Goal: Task Accomplishment & Management: Manage account settings

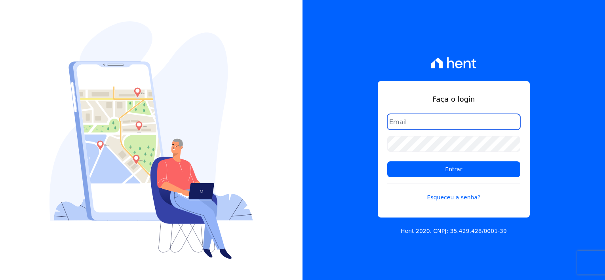
click at [408, 122] on input "email" at bounding box center [453, 122] width 133 height 16
type input "[EMAIL_ADDRESS][DOMAIN_NAME]"
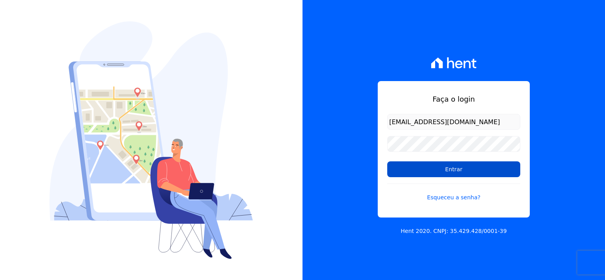
click at [424, 171] on input "Entrar" at bounding box center [453, 169] width 133 height 16
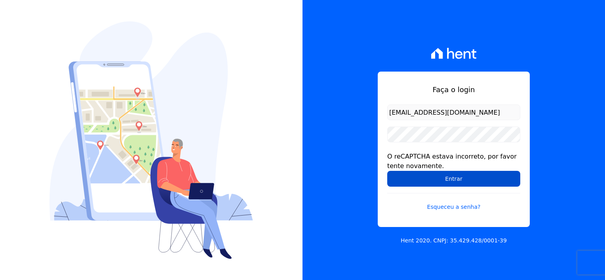
click at [437, 184] on input "Entrar" at bounding box center [453, 179] width 133 height 16
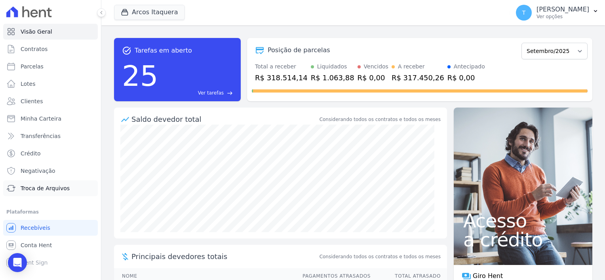
click at [40, 190] on span "Troca de Arquivos" at bounding box center [45, 188] width 49 height 8
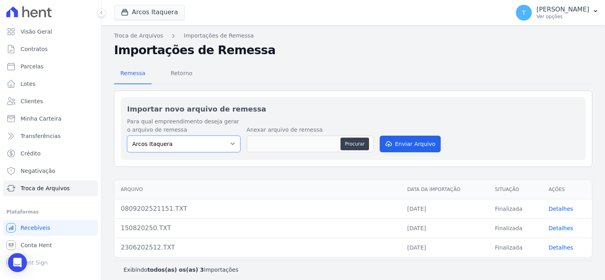
click at [216, 147] on select "Arcos Itaquera" at bounding box center [183, 144] width 113 height 17
click at [231, 144] on select "Arcos Itaquera" at bounding box center [183, 144] width 113 height 17
click at [150, 14] on button "Arcos Itaquera" at bounding box center [149, 12] width 71 height 15
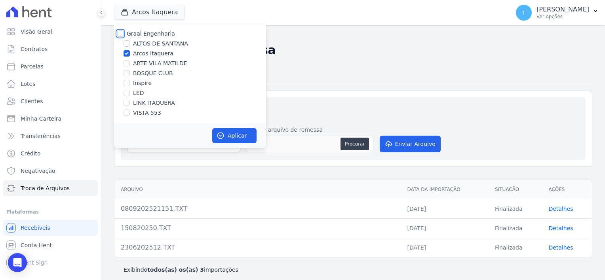
click at [120, 36] on input "Graal Engenharia" at bounding box center [120, 33] width 6 height 6
checkbox input "true"
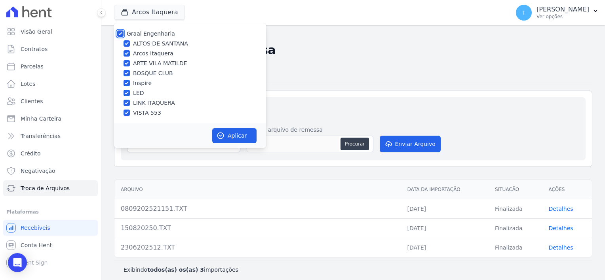
checkbox input "true"
click at [228, 139] on button "Aplicar" at bounding box center [234, 135] width 44 height 15
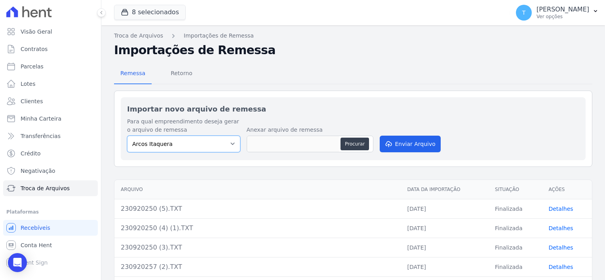
click at [229, 142] on select "Arcos Itaquera ALTOS DE SANTANA Inspire BOSQUE CLUB ARTE VILA MATILDE VISTA 553…" at bounding box center [183, 144] width 113 height 17
select select "f2036c47-f869-4cf7-aa49-d68e524f2024"
click at [127, 136] on select "Arcos Itaquera ALTOS DE SANTANA Inspire BOSQUE CLUB ARTE VILA MATILDE VISTA 553…" at bounding box center [183, 144] width 113 height 17
click at [353, 143] on button "Procurar" at bounding box center [354, 144] width 28 height 13
type input "250920250.TXT"
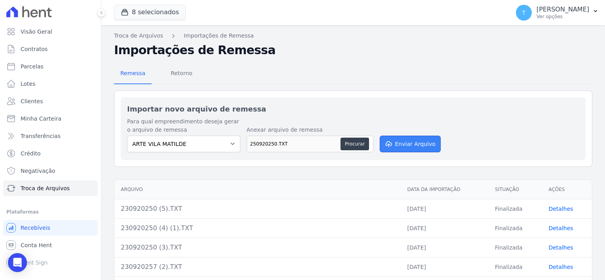
click at [407, 142] on button "Enviar Arquivo" at bounding box center [410, 144] width 61 height 17
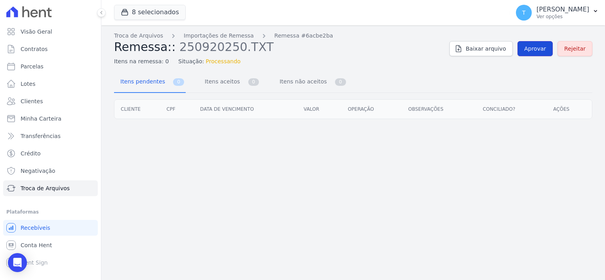
click at [529, 50] on span "Aprovar" at bounding box center [535, 49] width 22 height 8
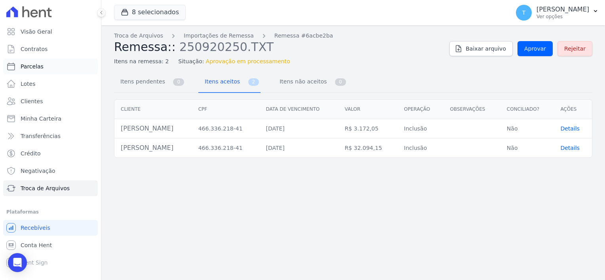
click at [40, 66] on span "Parcelas" at bounding box center [32, 67] width 23 height 8
select select
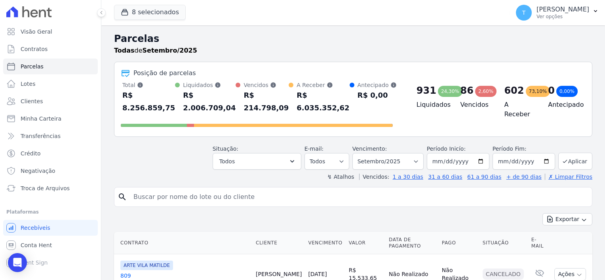
click at [146, 189] on input "search" at bounding box center [359, 197] width 460 height 16
paste input "Mauricio Barbosa dos Anjos"
type input "Mauricio Barbosa dos Anjos"
select select
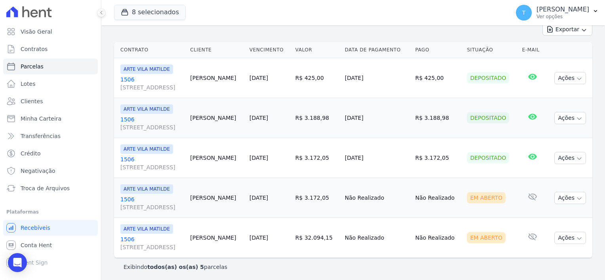
scroll to position [111, 0]
click at [576, 195] on icon "button" at bounding box center [579, 198] width 6 height 6
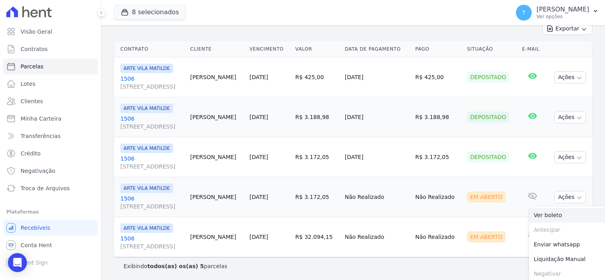
click at [550, 216] on link "Ver boleto" at bounding box center [567, 215] width 76 height 15
click at [412, 222] on td "Não Realizado" at bounding box center [377, 237] width 70 height 40
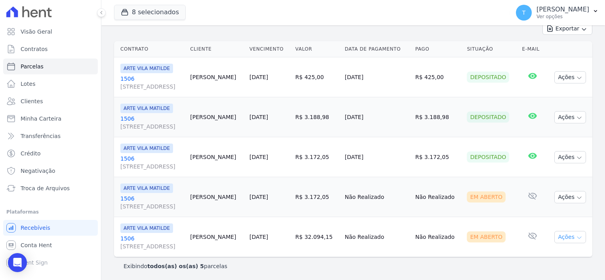
click at [576, 236] on icon "button" at bounding box center [579, 238] width 6 height 6
click at [548, 254] on link "Ver boleto" at bounding box center [567, 255] width 76 height 15
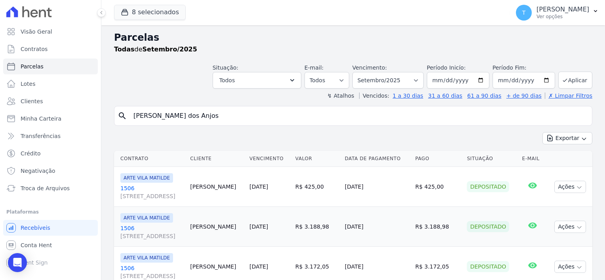
scroll to position [0, 0]
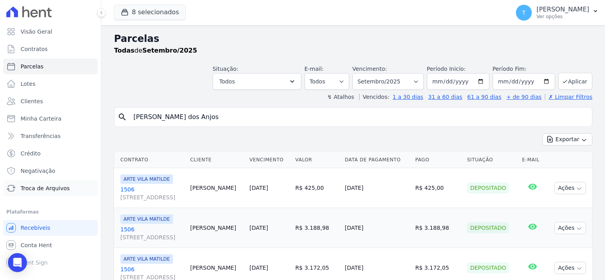
click at [30, 188] on span "Troca de Arquivos" at bounding box center [45, 188] width 49 height 8
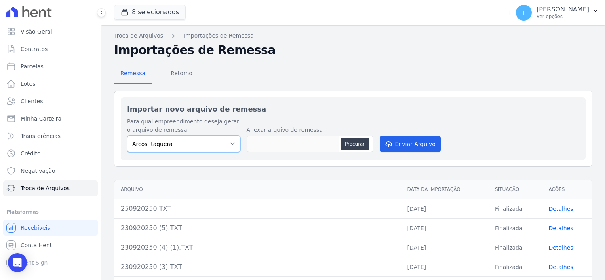
click at [199, 143] on select "Arcos Itaquera ALTOS DE SANTANA Inspire BOSQUE CLUB ARTE VILA MATILDE VISTA 553…" at bounding box center [183, 144] width 113 height 17
select select "608a0505-5729-491c-8a4a-236dc5ec7f7f"
click at [127, 136] on select "Arcos Itaquera ALTOS DE SANTANA Inspire BOSQUE CLUB ARTE VILA MATILDE VISTA 553…" at bounding box center [183, 144] width 113 height 17
click at [353, 144] on button "Procurar" at bounding box center [354, 144] width 28 height 13
type input "2509202514.TXT"
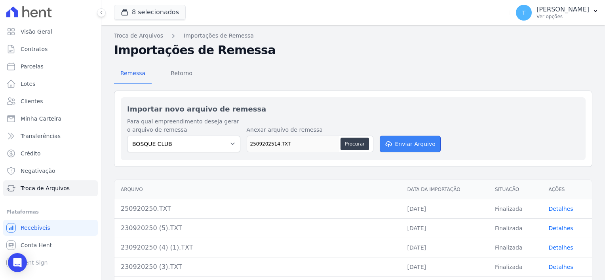
click at [402, 144] on button "Enviar Arquivo" at bounding box center [410, 144] width 61 height 17
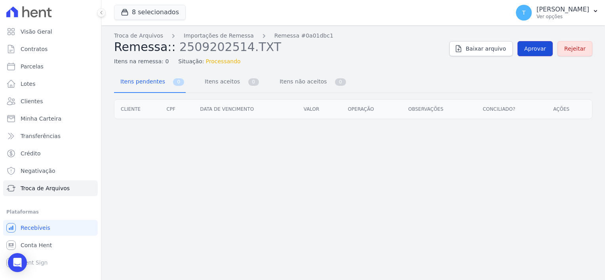
click at [535, 52] on span "Aprovar" at bounding box center [535, 49] width 22 height 8
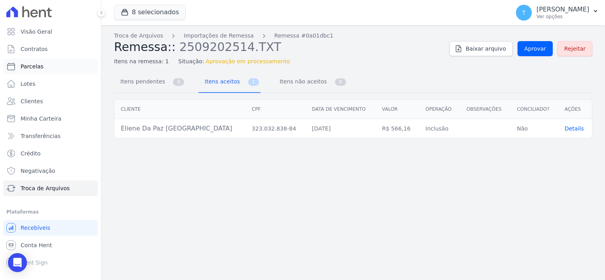
click at [42, 70] on link "Parcelas" at bounding box center [50, 67] width 95 height 16
select select
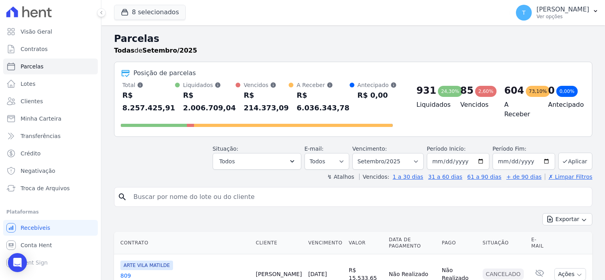
click at [188, 189] on input "search" at bounding box center [359, 197] width 460 height 16
paste input "Eliene da Paz França"
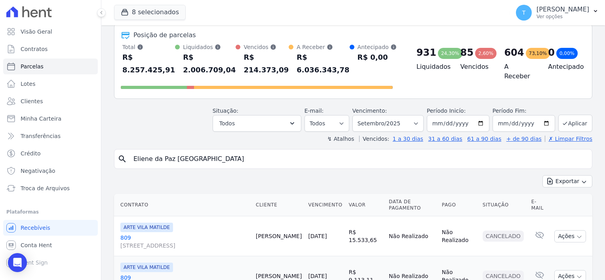
scroll to position [40, 0]
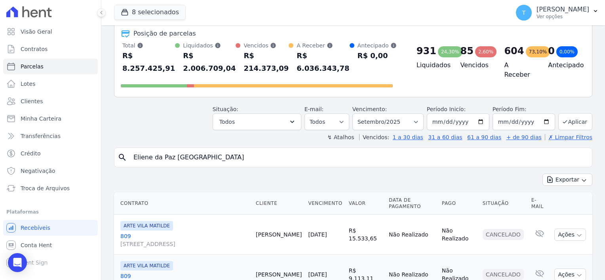
click at [518, 150] on input "Eliene da Paz França" at bounding box center [359, 158] width 460 height 16
type input "Eliene da Paz França"
select select
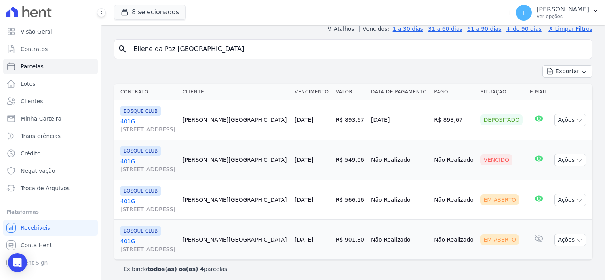
scroll to position [71, 0]
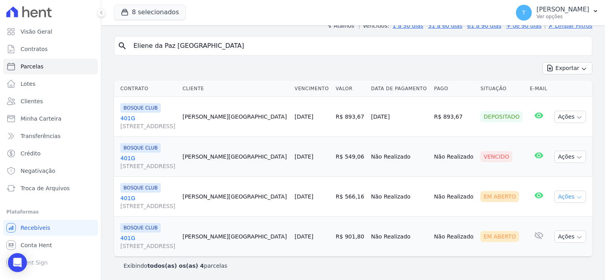
click at [576, 198] on icon "button" at bounding box center [579, 197] width 6 height 6
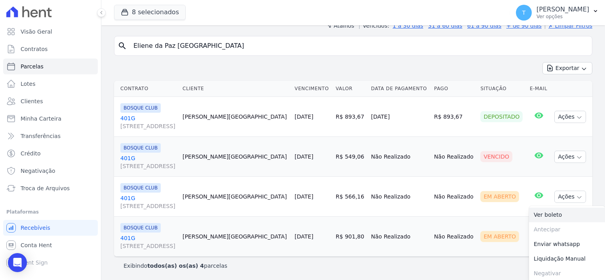
click at [557, 216] on link "Ver boleto" at bounding box center [567, 215] width 76 height 15
click at [51, 191] on span "Troca de Arquivos" at bounding box center [45, 188] width 49 height 8
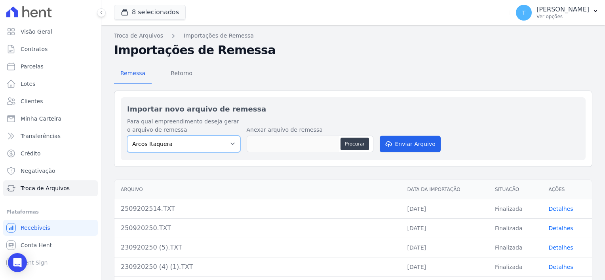
click at [224, 148] on select "Arcos Itaquera ALTOS DE SANTANA Inspire BOSQUE CLUB ARTE VILA MATILDE VISTA 553…" at bounding box center [183, 144] width 113 height 17
select select "798d34ef-1a76-4a01-aecd-278a2202ade3"
click at [127, 136] on select "Arcos Itaquera ALTOS DE SANTANA Inspire BOSQUE CLUB ARTE VILA MATILDE VISTA 553…" at bounding box center [183, 144] width 113 height 17
click at [349, 144] on button "Procurar" at bounding box center [354, 144] width 28 height 13
type input "250920257.TXT"
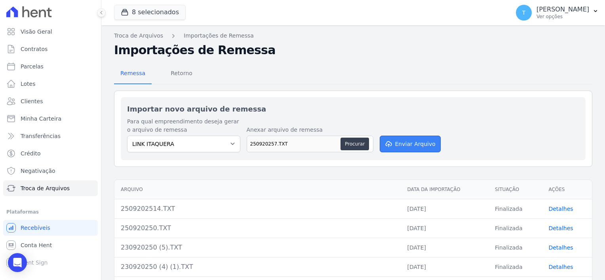
click at [417, 146] on button "Enviar Arquivo" at bounding box center [410, 144] width 61 height 17
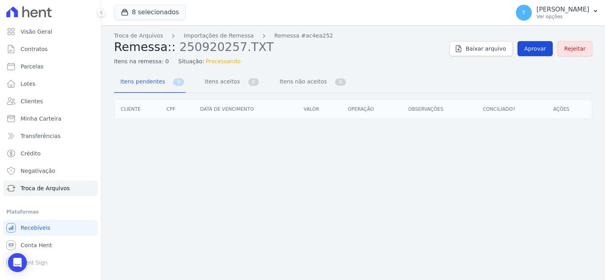
click at [536, 50] on span "Aprovar" at bounding box center [535, 49] width 22 height 8
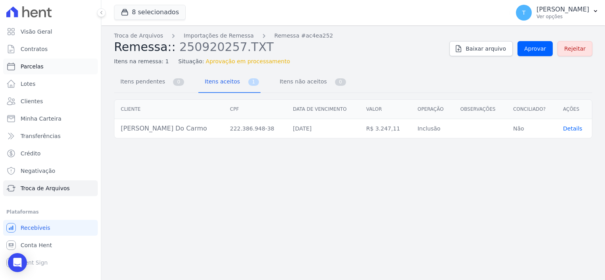
click at [30, 66] on span "Parcelas" at bounding box center [32, 67] width 23 height 8
select select
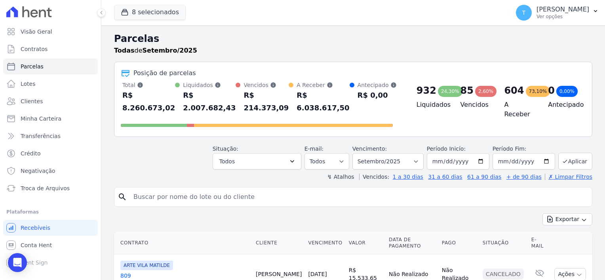
click at [175, 189] on input "search" at bounding box center [359, 197] width 460 height 16
paste input "Michelle Cristina do Carmo"
type input "Michelle Cristina do Carmo"
select select
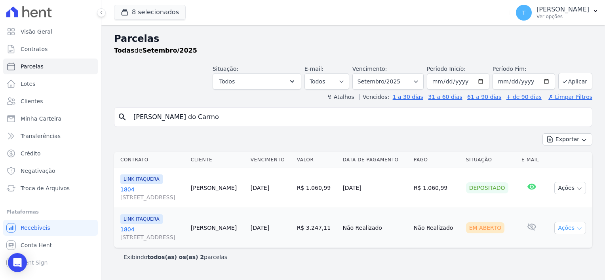
click at [579, 226] on icon "button" at bounding box center [579, 229] width 6 height 6
click at [560, 249] on link "Ver boleto" at bounding box center [567, 246] width 76 height 15
click at [36, 188] on span "Troca de Arquivos" at bounding box center [45, 188] width 49 height 8
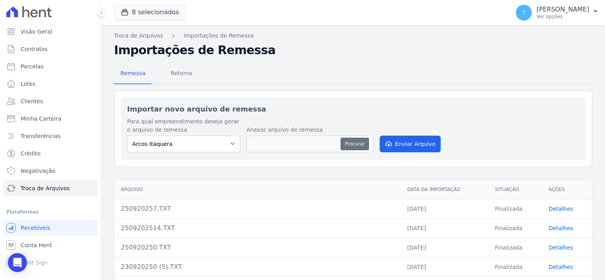
click at [351, 144] on button "Procurar" at bounding box center [354, 144] width 28 height 13
type input "250920257 (1).TXT"
click at [401, 145] on button "Enviar Arquivo" at bounding box center [410, 144] width 61 height 17
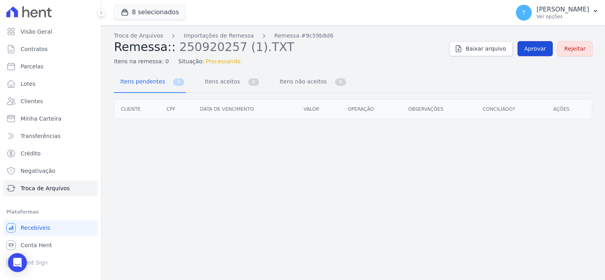
click at [538, 46] on span "Aprovar" at bounding box center [535, 49] width 22 height 8
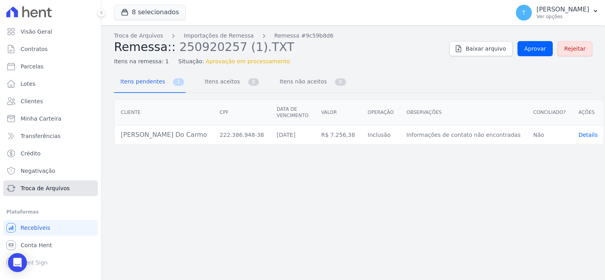
click at [58, 190] on span "Troca de Arquivos" at bounding box center [45, 188] width 49 height 8
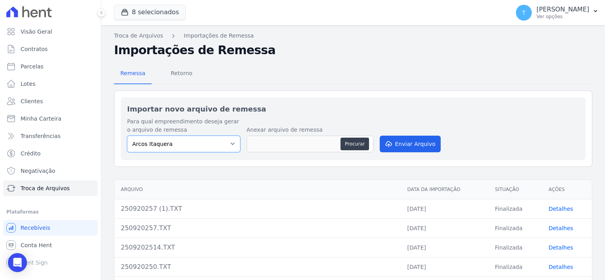
click at [202, 142] on select "Arcos Itaquera ALTOS DE SANTANA Inspire BOSQUE CLUB ARTE VILA MATILDE VISTA 553…" at bounding box center [183, 144] width 113 height 17
select select "798d34ef-1a76-4a01-aecd-278a2202ade3"
click at [127, 136] on select "Arcos Itaquera ALTOS DE SANTANA Inspire BOSQUE CLUB ARTE VILA MATILDE VISTA 553…" at bounding box center [183, 144] width 113 height 17
click at [350, 144] on button "Procurar" at bounding box center [354, 144] width 28 height 13
type input "250920257 (1).TXT"
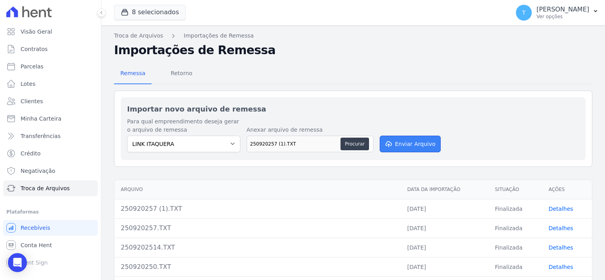
click at [403, 146] on button "Enviar Arquivo" at bounding box center [410, 144] width 61 height 17
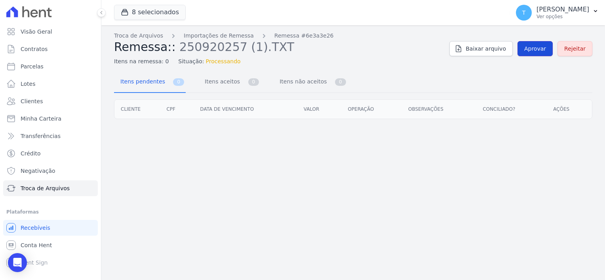
click at [536, 47] on span "Aprovar" at bounding box center [535, 49] width 22 height 8
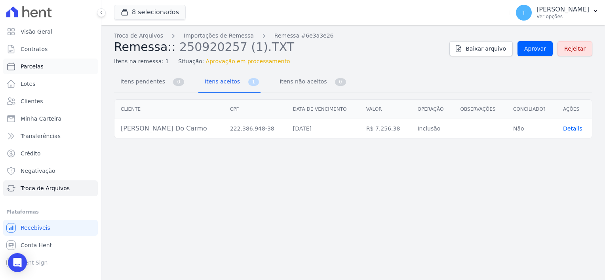
click at [35, 70] on span "Parcelas" at bounding box center [32, 67] width 23 height 8
select select
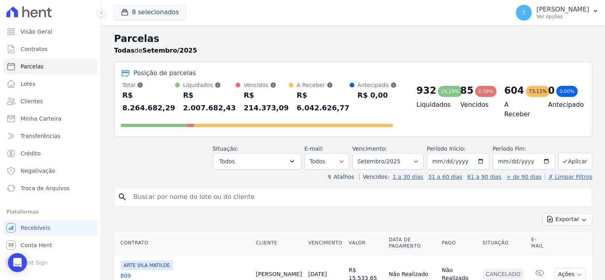
click at [140, 189] on input "search" at bounding box center [359, 197] width 460 height 16
paste input "Michelle Cristina do Carmo"
type input "Michelle Cristina do Carmo"
select select
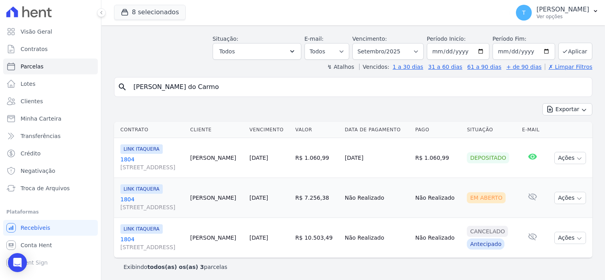
scroll to position [31, 0]
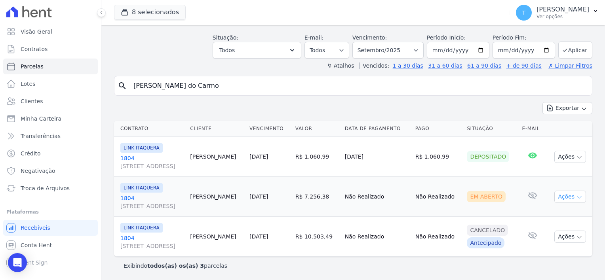
click at [576, 198] on icon "button" at bounding box center [579, 197] width 6 height 6
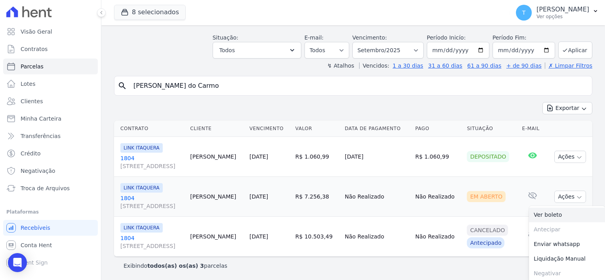
click at [552, 213] on link "Ver boleto" at bounding box center [567, 215] width 76 height 15
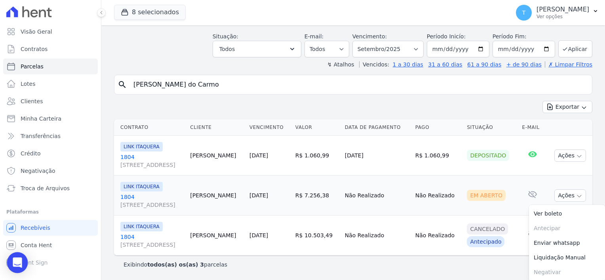
click at [17, 263] on icon "Open Intercom Messenger" at bounding box center [17, 263] width 9 height 10
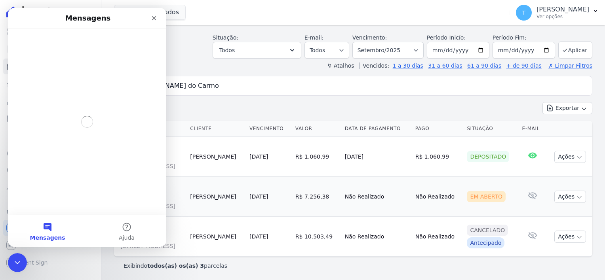
scroll to position [0, 0]
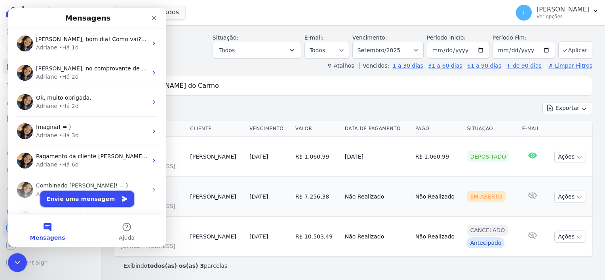
click at [91, 199] on button "Envie uma mensagem" at bounding box center [87, 199] width 94 height 16
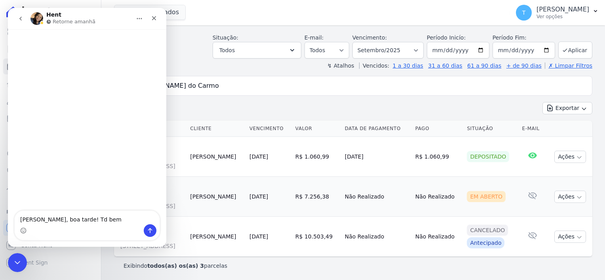
type textarea "Adriana, boa tarde! Td bem?"
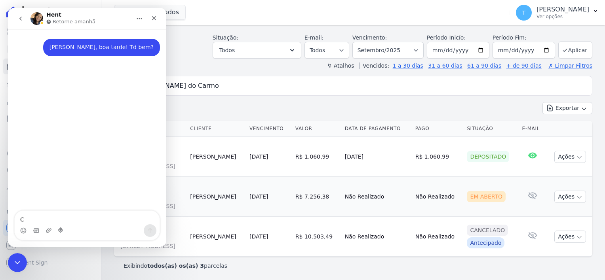
type textarea "Co"
type textarea "C"
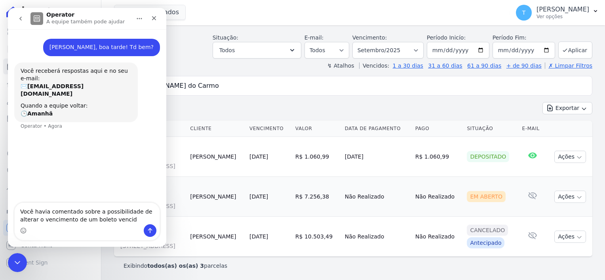
type textarea "Você havia comentado sobre a possibilidade de alterar o vencimento de um boleto…"
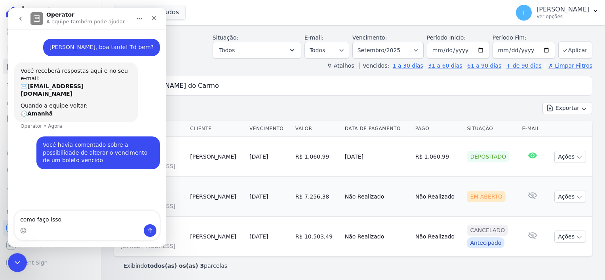
type textarea "como faço isso?"
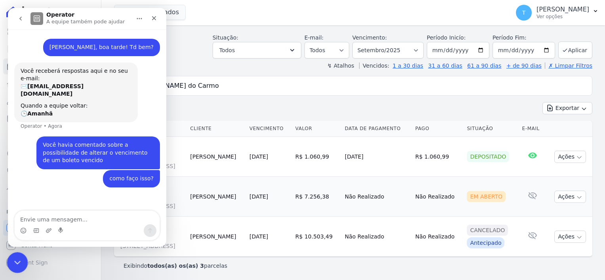
drag, startPoint x: 26, startPoint y: 505, endPoint x: 17, endPoint y: 260, distance: 245.5
click at [18, 259] on icon "Encerramento do Messenger da Intercom" at bounding box center [15, 261] width 9 height 9
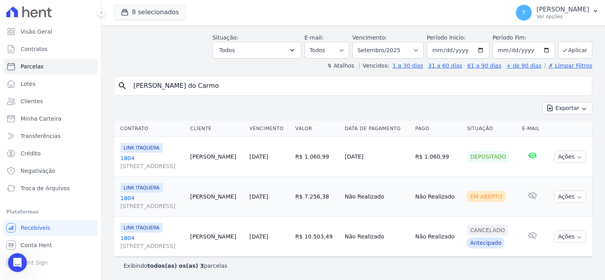
drag, startPoint x: 223, startPoint y: 84, endPoint x: 99, endPoint y: 84, distance: 124.3
click at [103, 83] on div "Parcelas Todas de Setembro/2025 Situação: Agendado Em Aberto Pago Processando C…" at bounding box center [352, 137] width 503 height 287
type input "Hassan Gonçalves Dias Deraoui"
select select
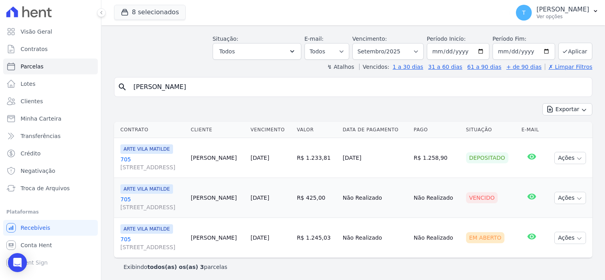
scroll to position [31, 0]
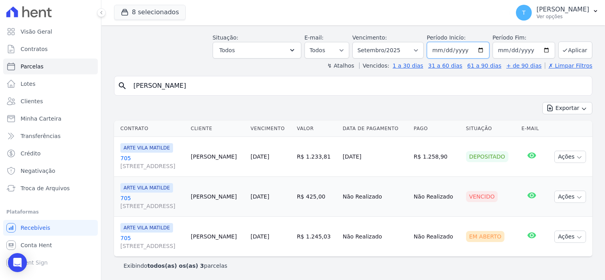
click at [478, 49] on input "2025-09-01" at bounding box center [458, 50] width 63 height 17
type input "2025-06-01"
click at [566, 49] on button "Aplicar" at bounding box center [575, 50] width 34 height 17
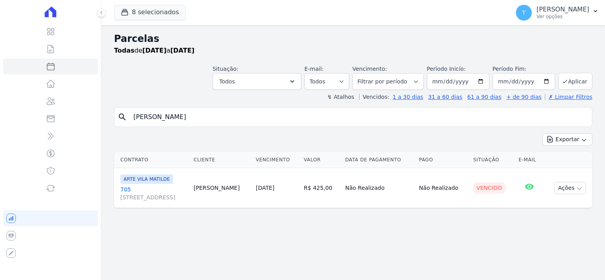
select select
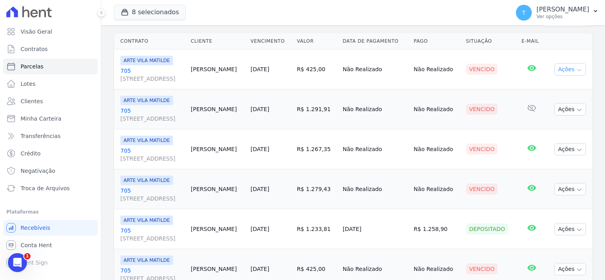
click at [576, 69] on icon "button" at bounding box center [579, 70] width 6 height 6
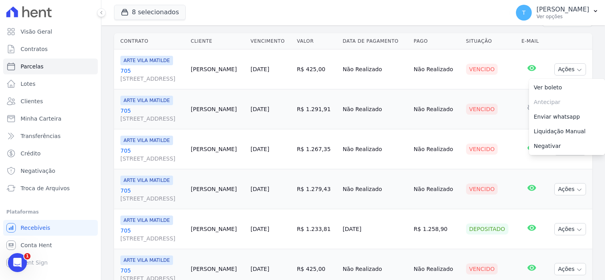
click at [127, 76] on span "Avenida Angélica, 2248, ANDAR 11, Consolação" at bounding box center [152, 79] width 64 height 8
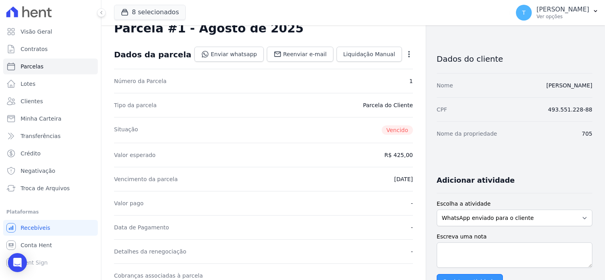
scroll to position [23, 0]
click at [405, 55] on icon "button" at bounding box center [409, 55] width 8 height 8
click at [348, 65] on link "Alterar" at bounding box center [375, 65] width 70 height 14
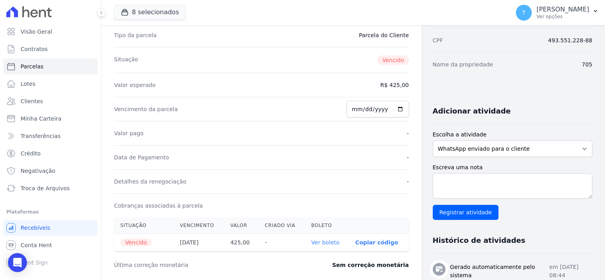
scroll to position [102, 0]
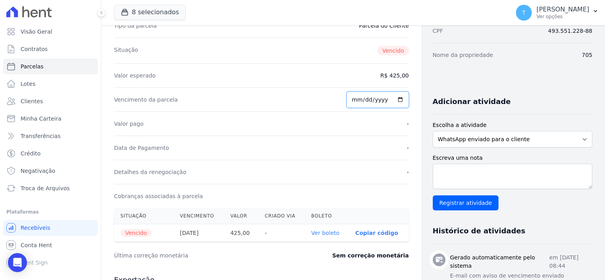
click at [395, 97] on input "2025-08-20" at bounding box center [377, 99] width 63 height 17
type input "2025-09-26"
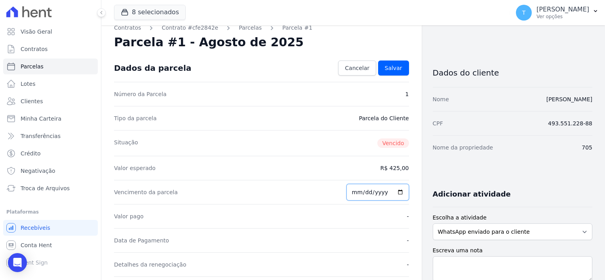
scroll to position [0, 0]
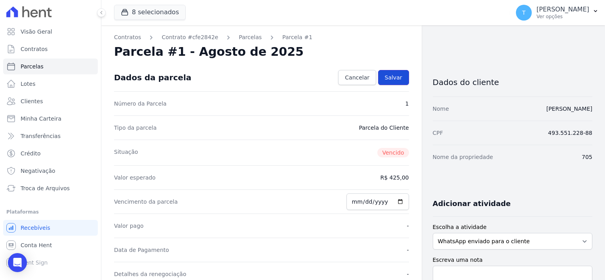
click at [391, 77] on span "Salvar" at bounding box center [393, 78] width 17 height 8
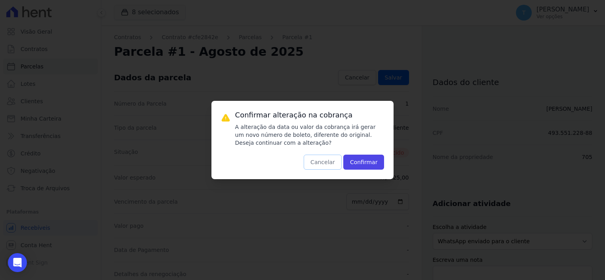
click at [326, 167] on button "Cancelar" at bounding box center [323, 162] width 38 height 15
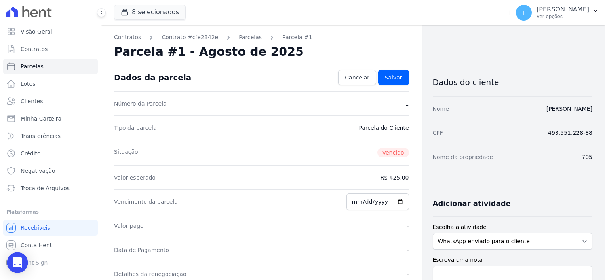
click at [22, 258] on div "Open Intercom Messenger" at bounding box center [17, 262] width 21 height 21
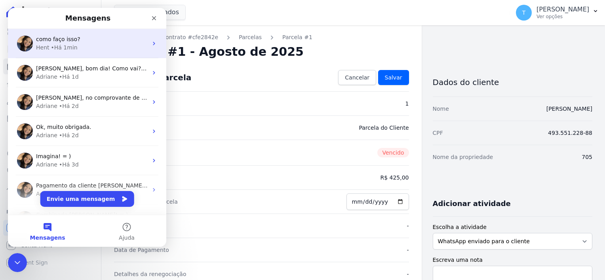
click at [95, 47] on div "Hent • Há 1min" at bounding box center [92, 48] width 112 height 8
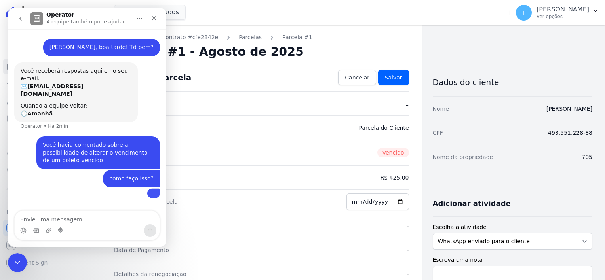
scroll to position [68, 0]
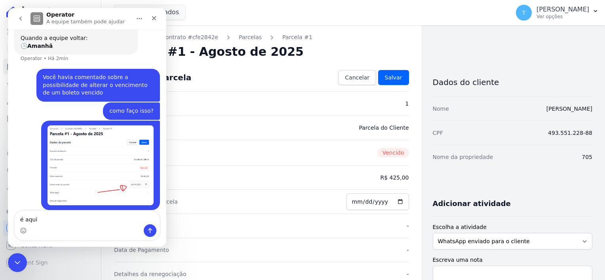
type textarea "é aqui?"
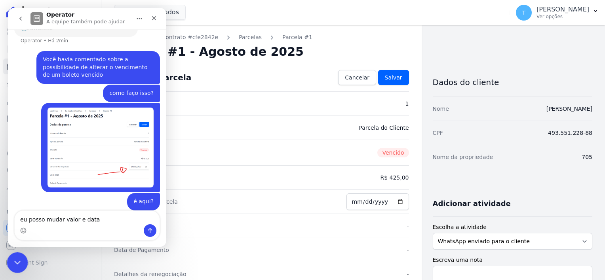
type textarea "eu posso mudar valor e data?"
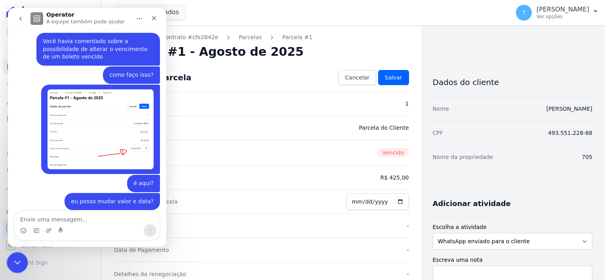
click at [18, 259] on icon "Encerramento do Messenger da Intercom" at bounding box center [15, 261] width 9 height 9
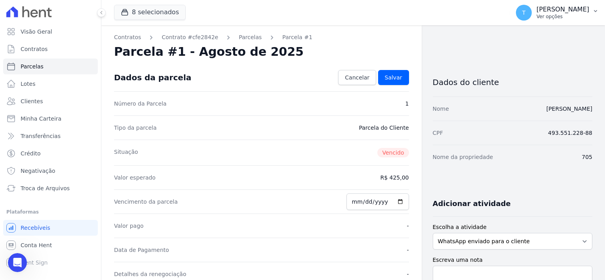
click at [596, 9] on icon "button" at bounding box center [595, 11] width 6 height 6
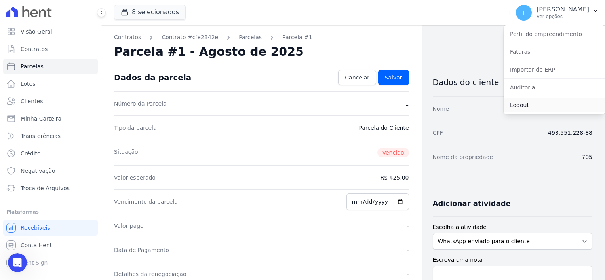
click at [542, 108] on link "Logout" at bounding box center [553, 105] width 101 height 14
